Goal: Information Seeking & Learning: Compare options

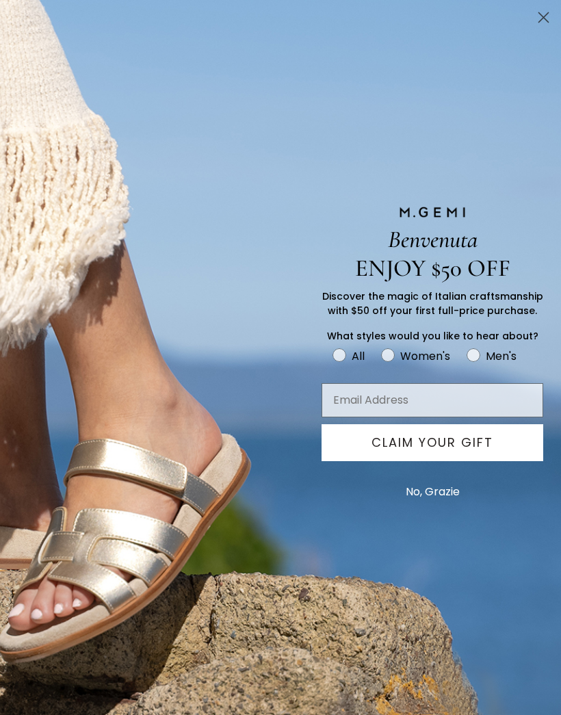
click at [454, 489] on button "No, Grazie" at bounding box center [433, 492] width 68 height 34
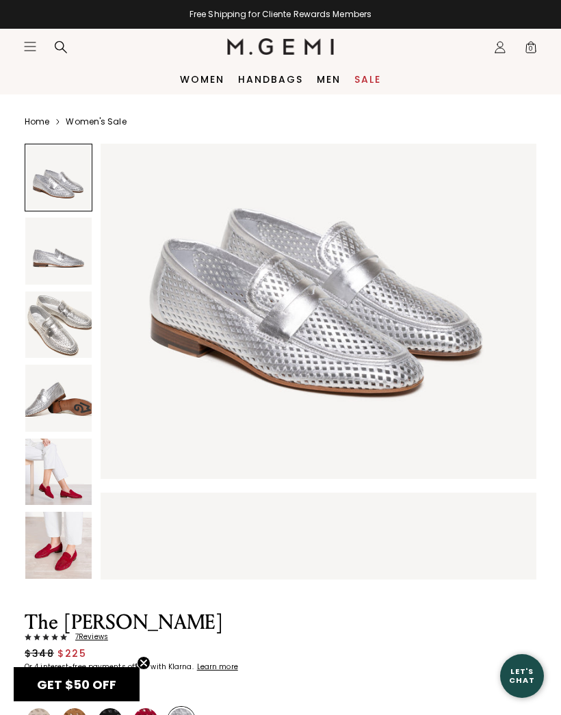
scroll to position [103, 0]
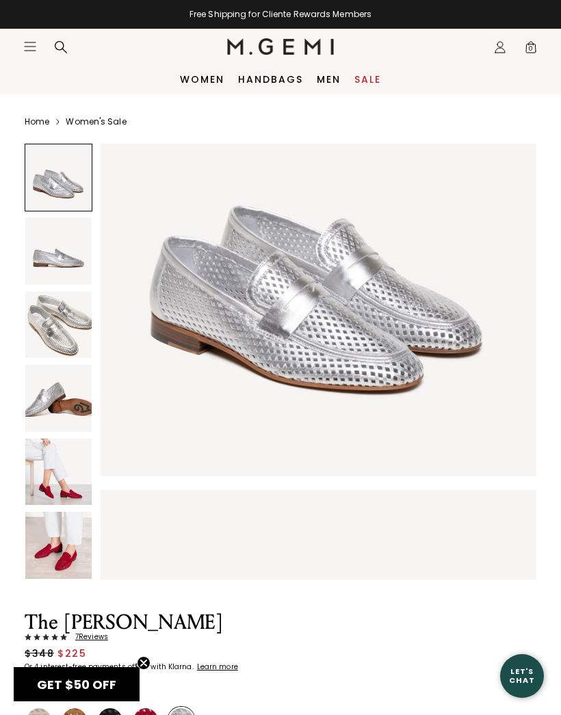
click at [321, 568] on img at bounding box center [319, 708] width 436 height 436
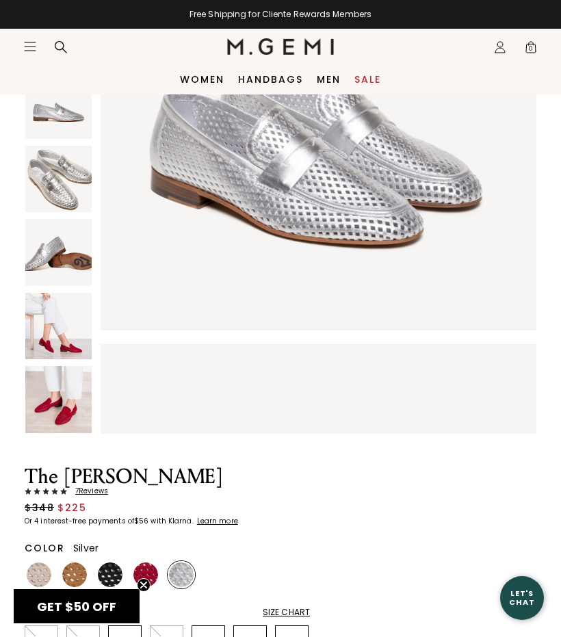
scroll to position [145, 0]
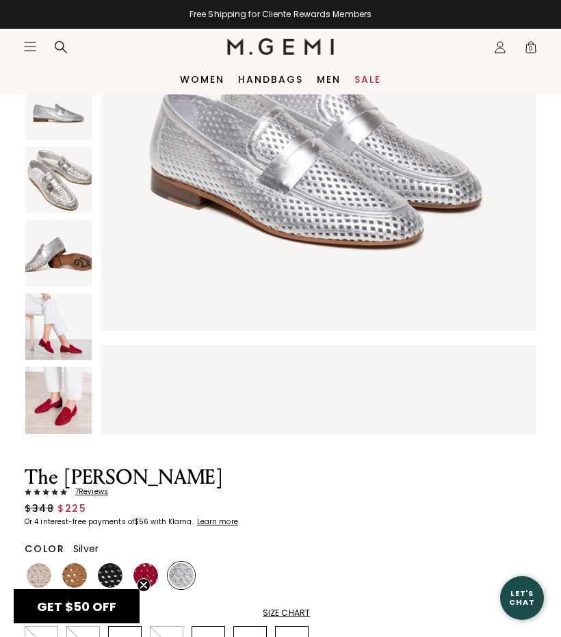
click at [379, 77] on link "Sale" at bounding box center [367, 79] width 27 height 11
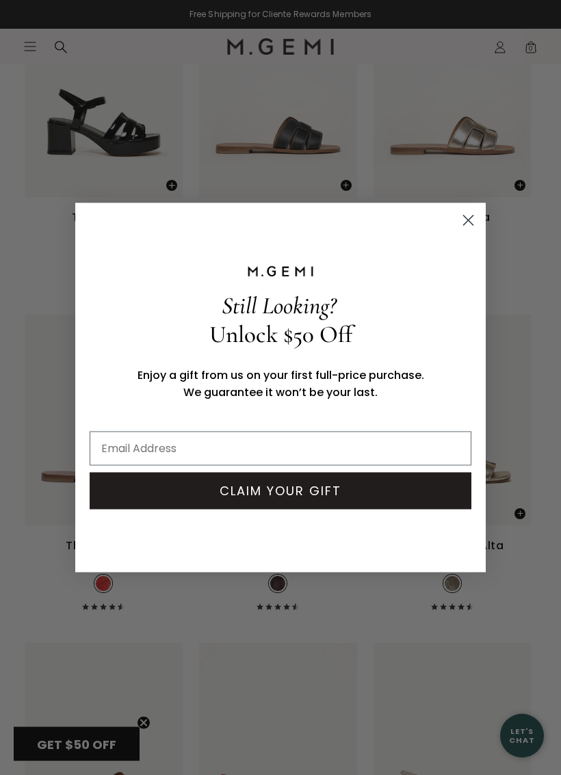
scroll to position [6619, 0]
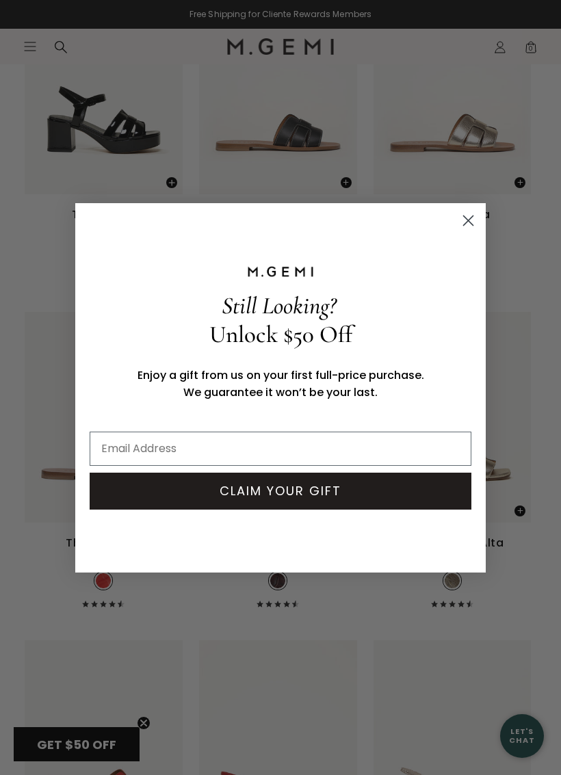
click at [479, 209] on icon "Close dialog" at bounding box center [468, 221] width 24 height 24
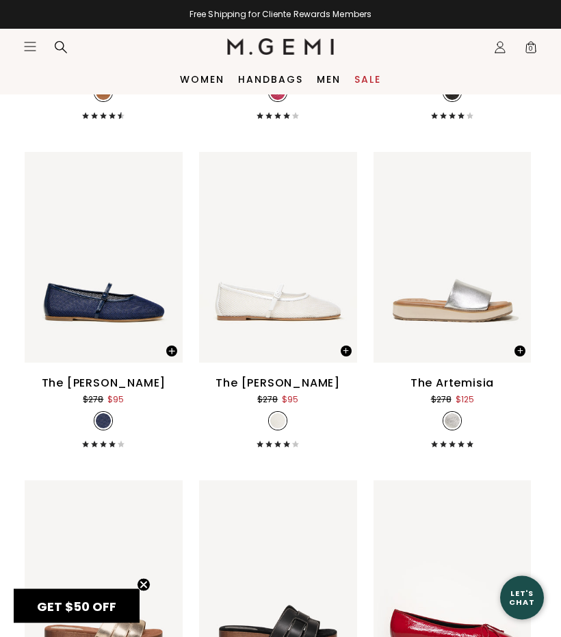
scroll to position [7764, 0]
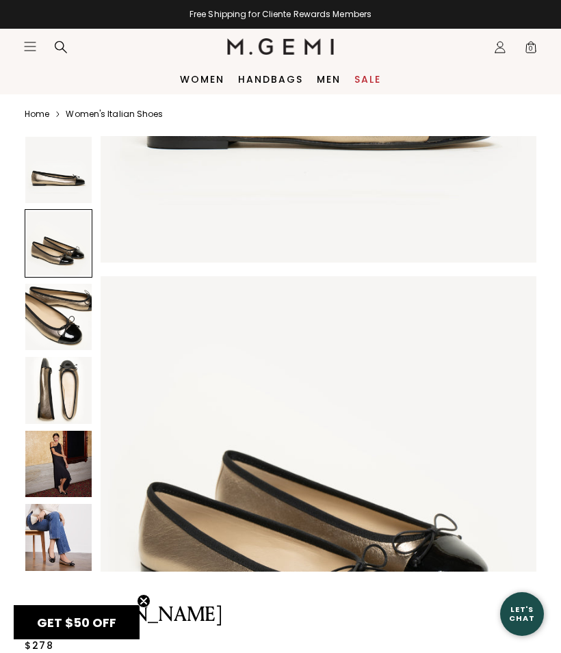
scroll to position [5, 0]
